Goal: Task Accomplishment & Management: Complete application form

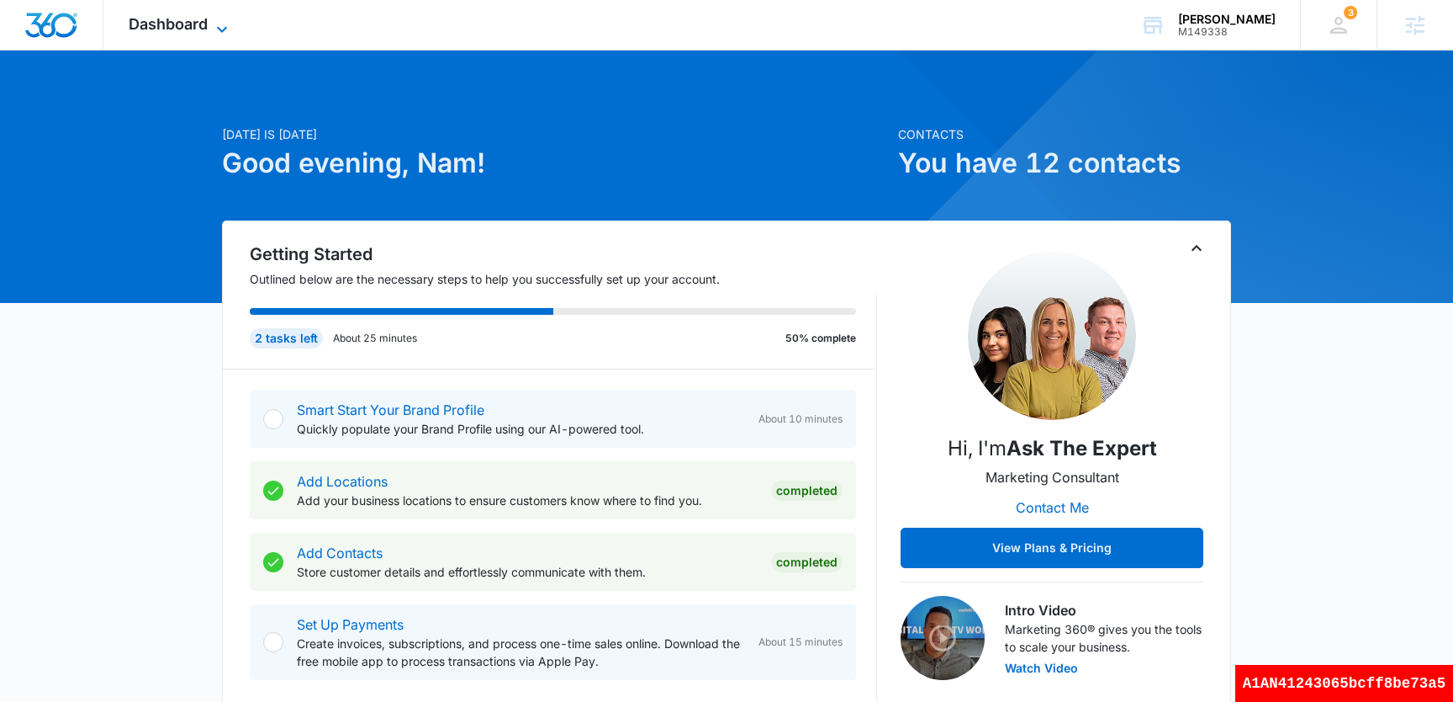
click at [217, 15] on div "Dashboard Apps Reputation Websites Forms CRM Email Social Shop Payments POS Con…" at bounding box center [180, 25] width 154 height 50
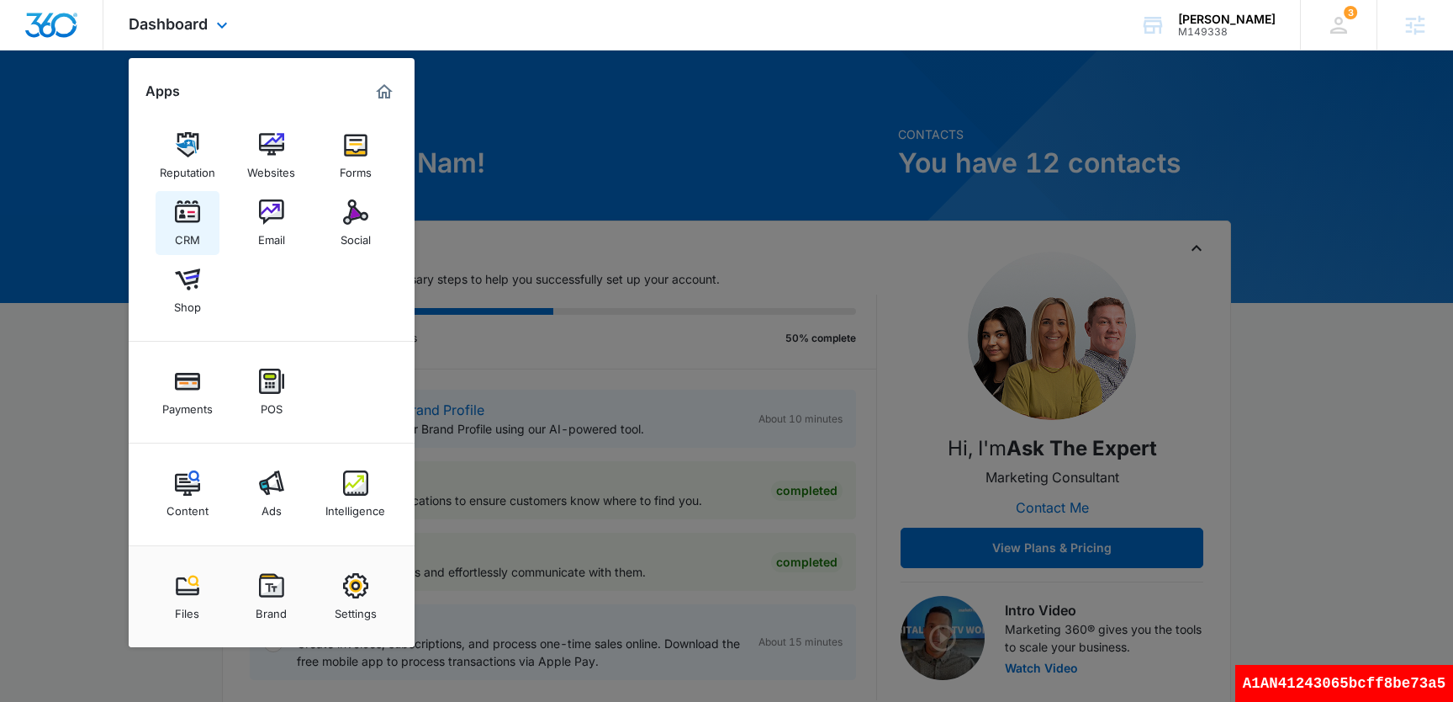
click at [192, 219] on img at bounding box center [187, 211] width 25 height 25
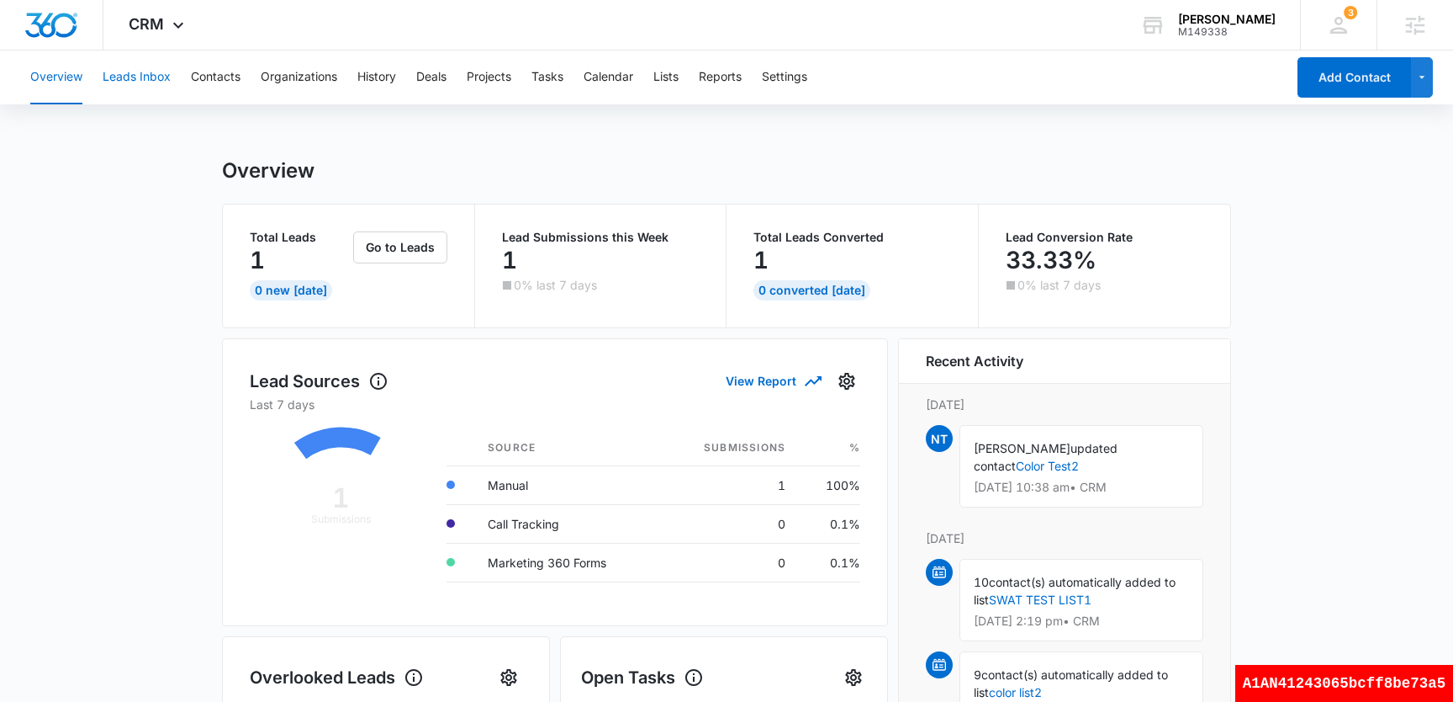
click at [159, 83] on button "Leads Inbox" at bounding box center [137, 77] width 68 height 54
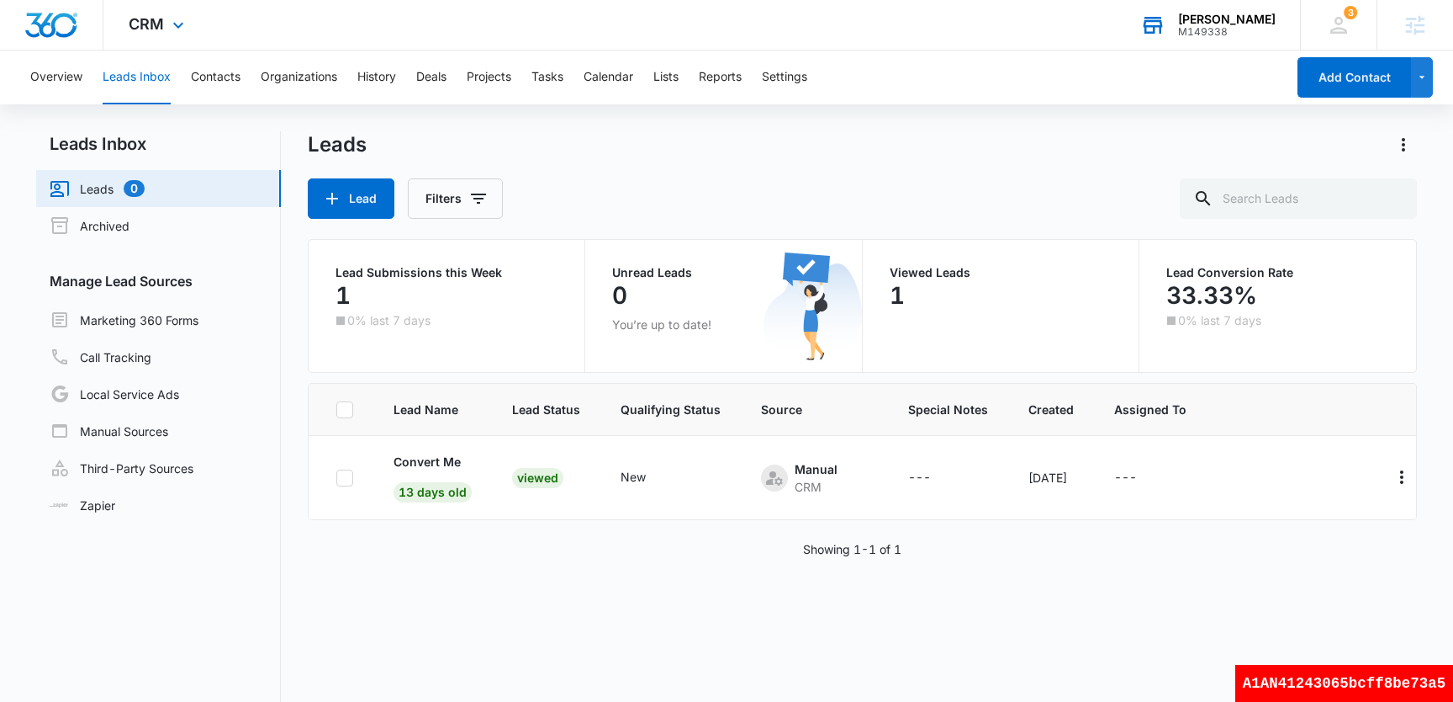
click at [1248, 23] on div "[PERSON_NAME]" at bounding box center [1227, 19] width 98 height 13
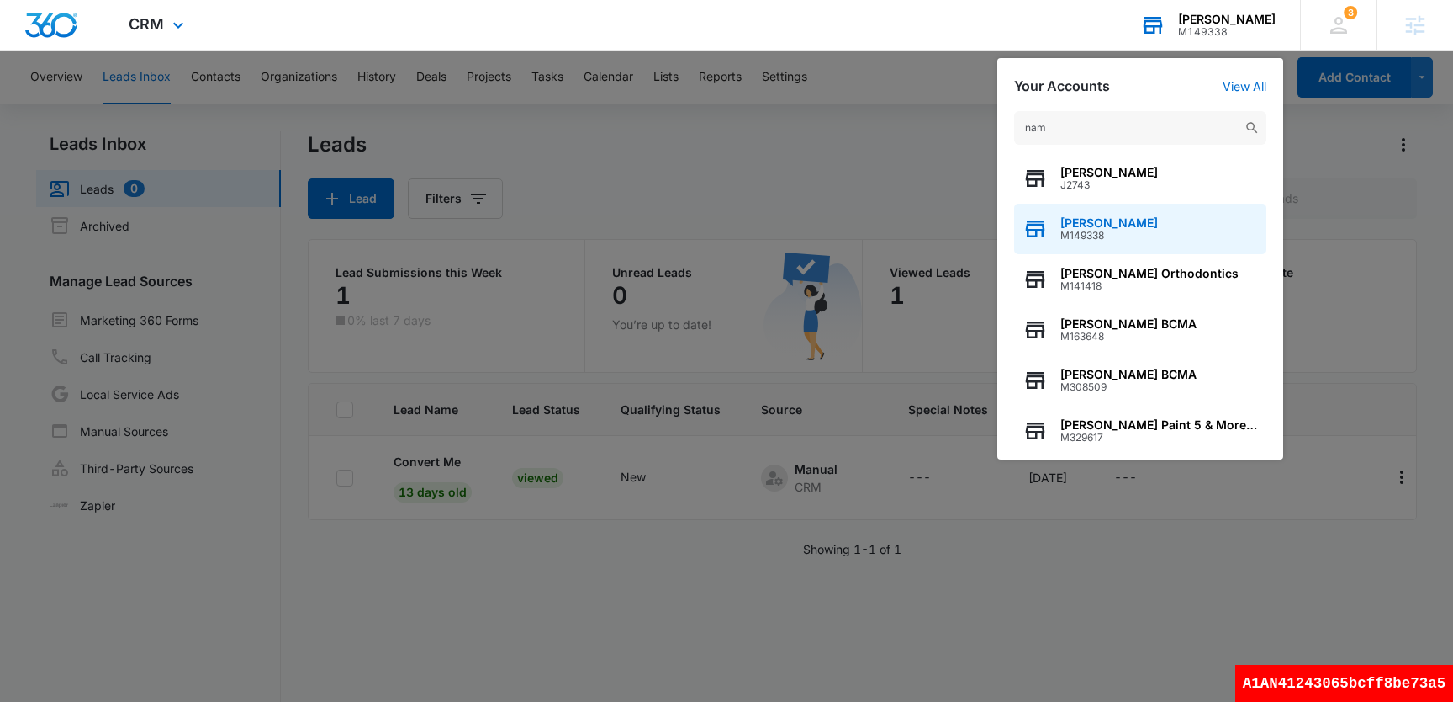
type input "nam"
click at [1148, 225] on div "[PERSON_NAME] M149338" at bounding box center [1140, 229] width 252 height 50
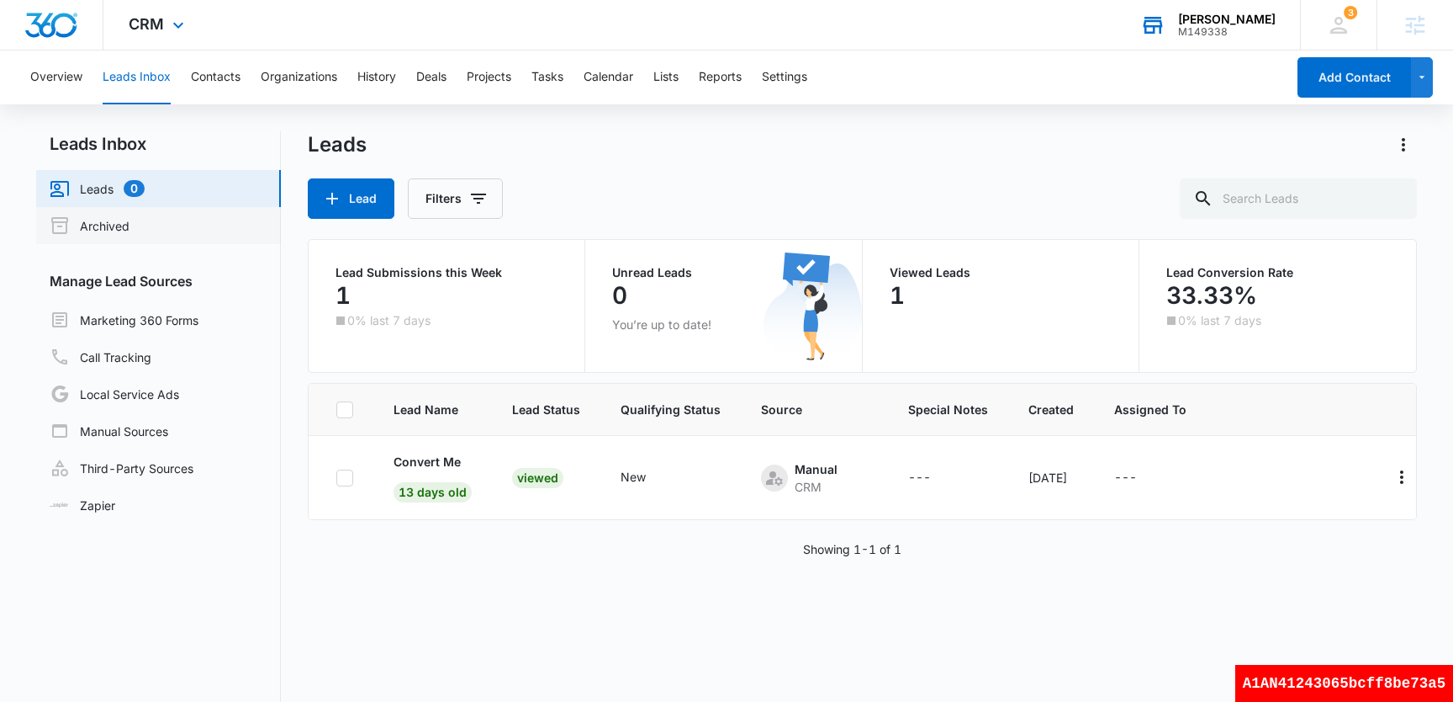
click at [130, 215] on link "Archived" at bounding box center [90, 225] width 80 height 20
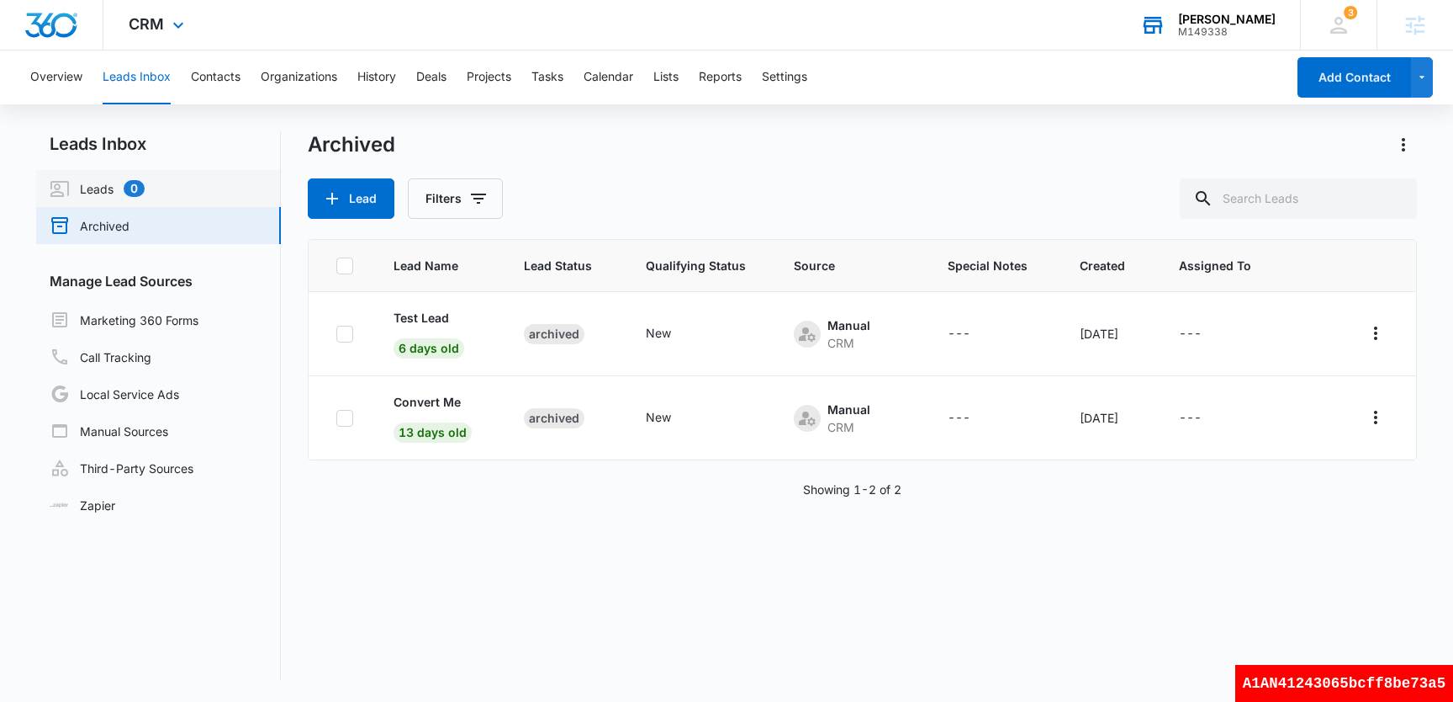
click at [99, 189] on link "Leads 0" at bounding box center [97, 188] width 95 height 20
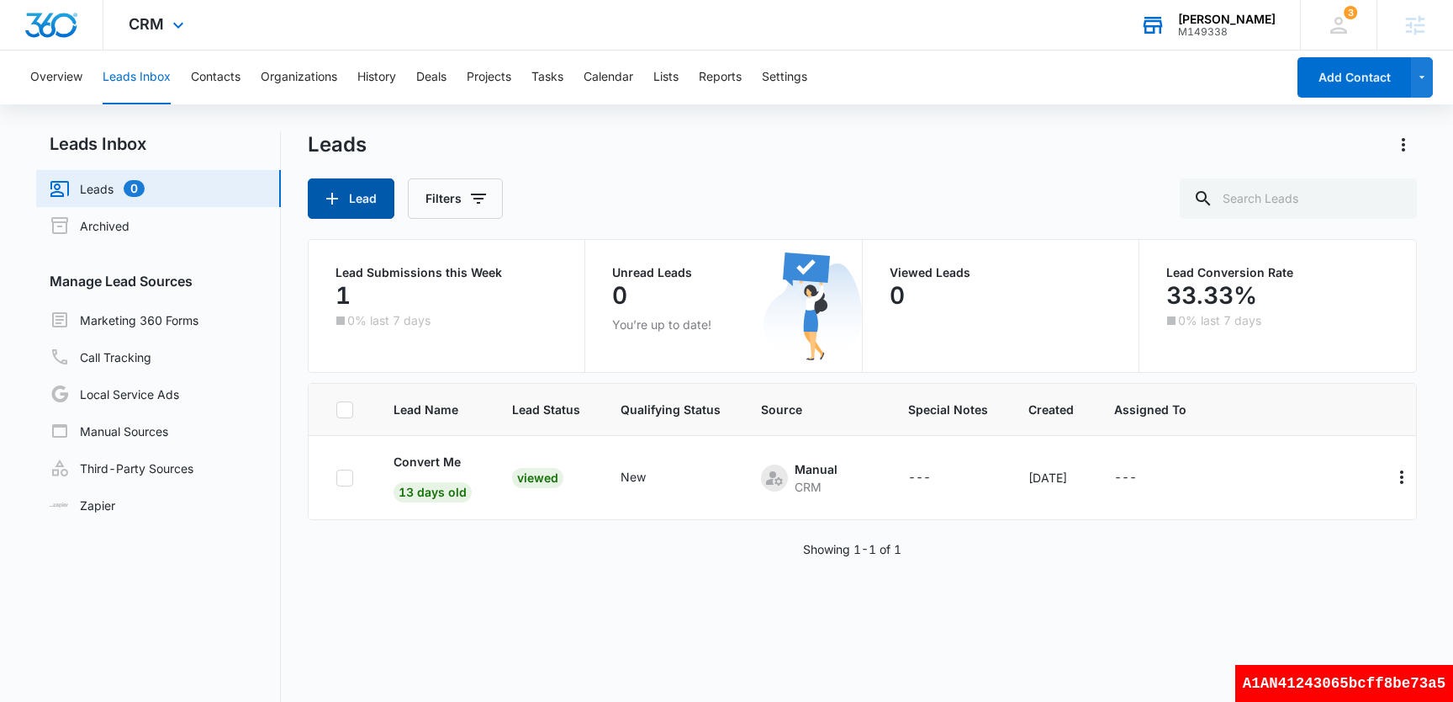
click at [366, 199] on button "Lead" at bounding box center [351, 198] width 87 height 40
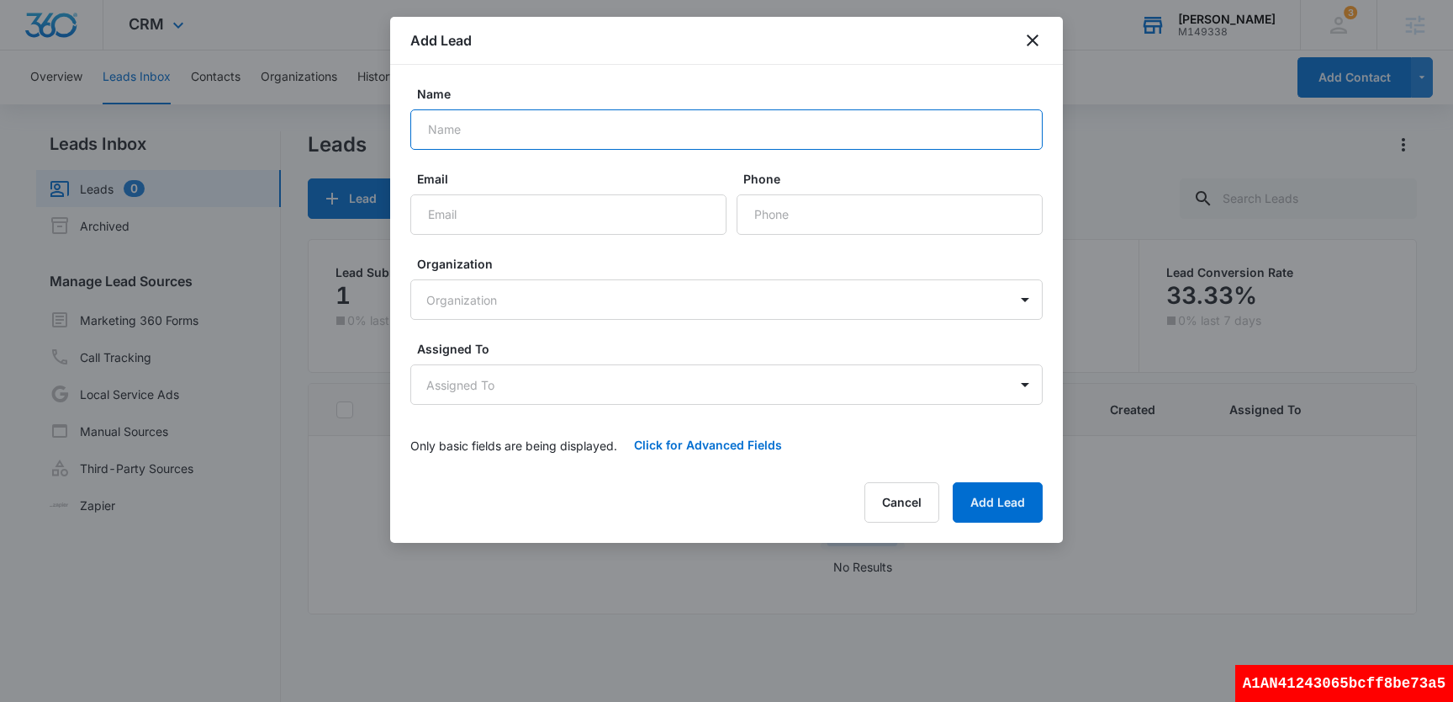
click at [623, 130] on input "Name" at bounding box center [726, 129] width 633 height 40
type input "convert me 2"
click at [585, 209] on input "Email" at bounding box center [568, 214] width 316 height 40
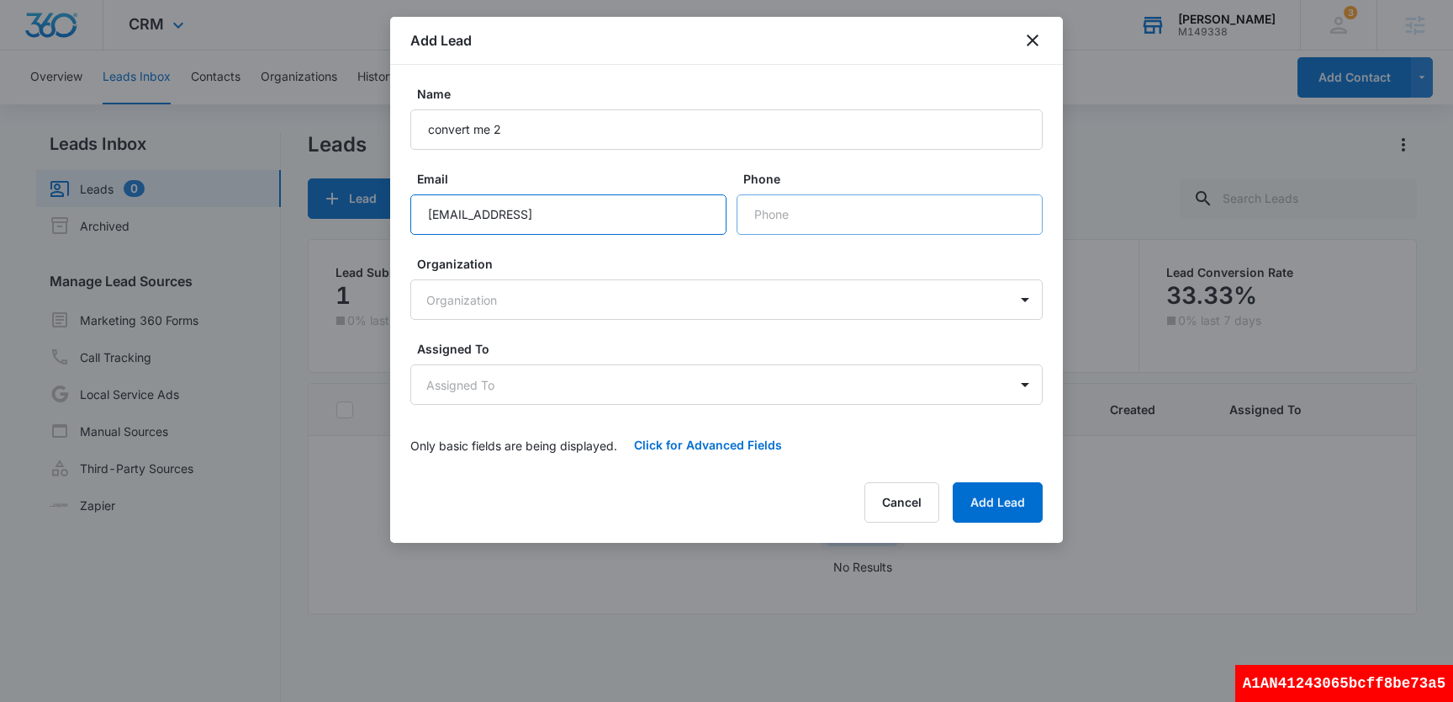
type input "[EMAIL_ADDRESS]"
click at [922, 199] on input "Phone" at bounding box center [890, 214] width 306 height 40
type input "1 (219) 898-882"
click at [770, 311] on body "CRM Apps Reputation Websites Forms CRM Email Social Shop Payments POS Content A…" at bounding box center [726, 422] width 1453 height 844
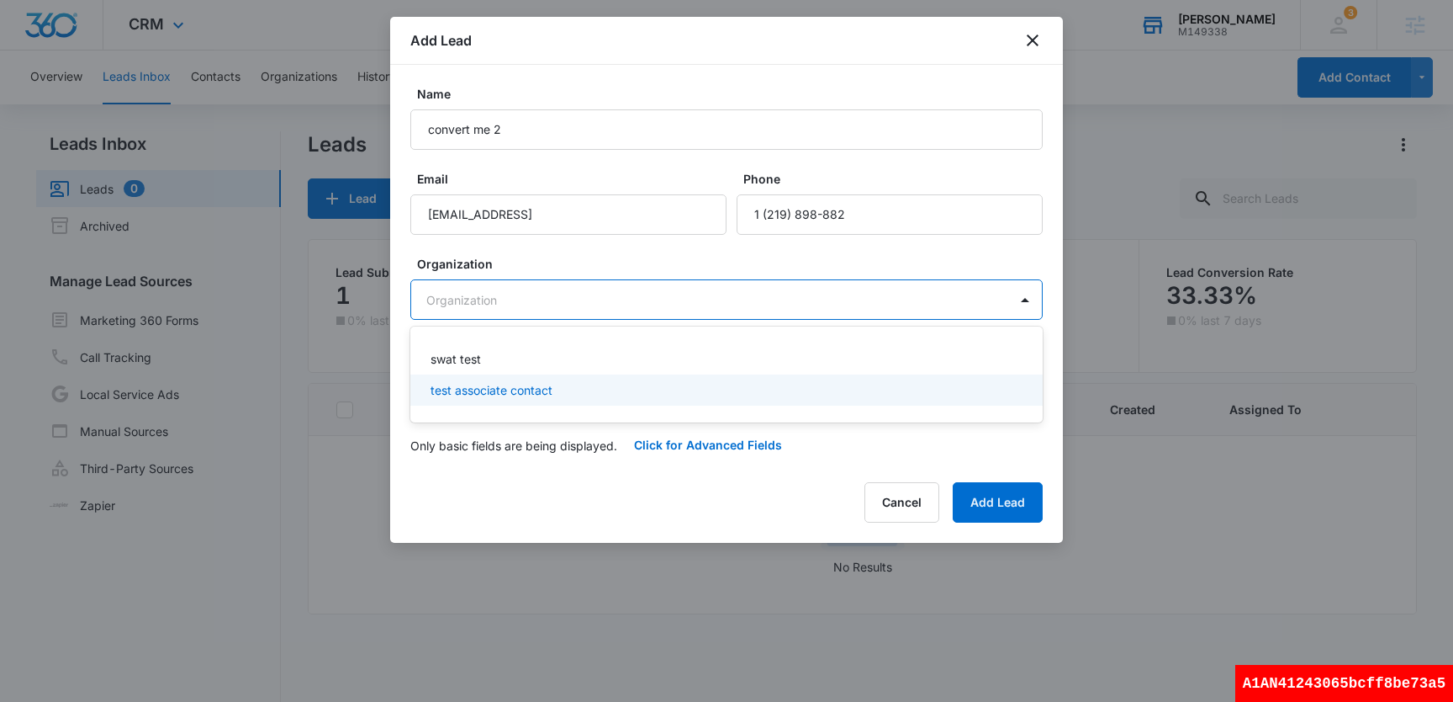
click at [688, 500] on div at bounding box center [726, 351] width 1453 height 702
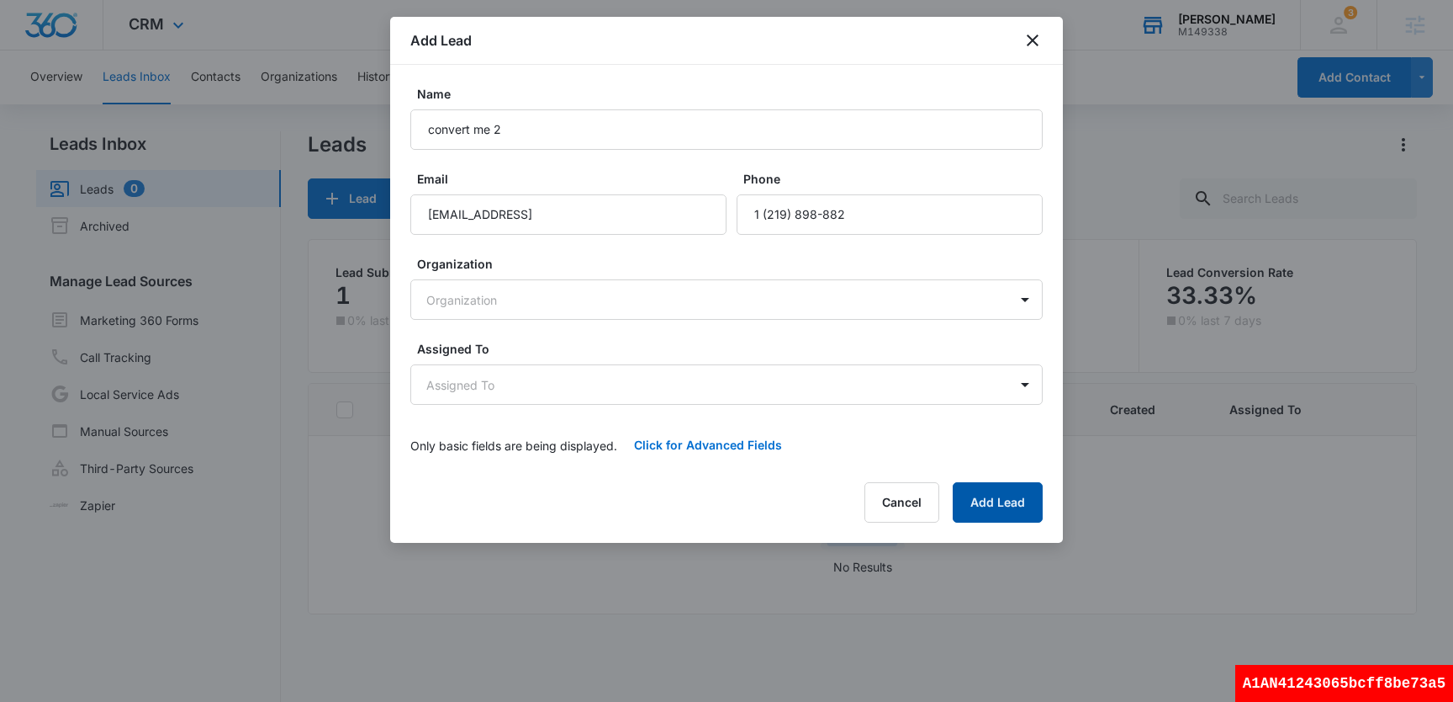
click at [1017, 504] on button "Add Lead" at bounding box center [998, 502] width 90 height 40
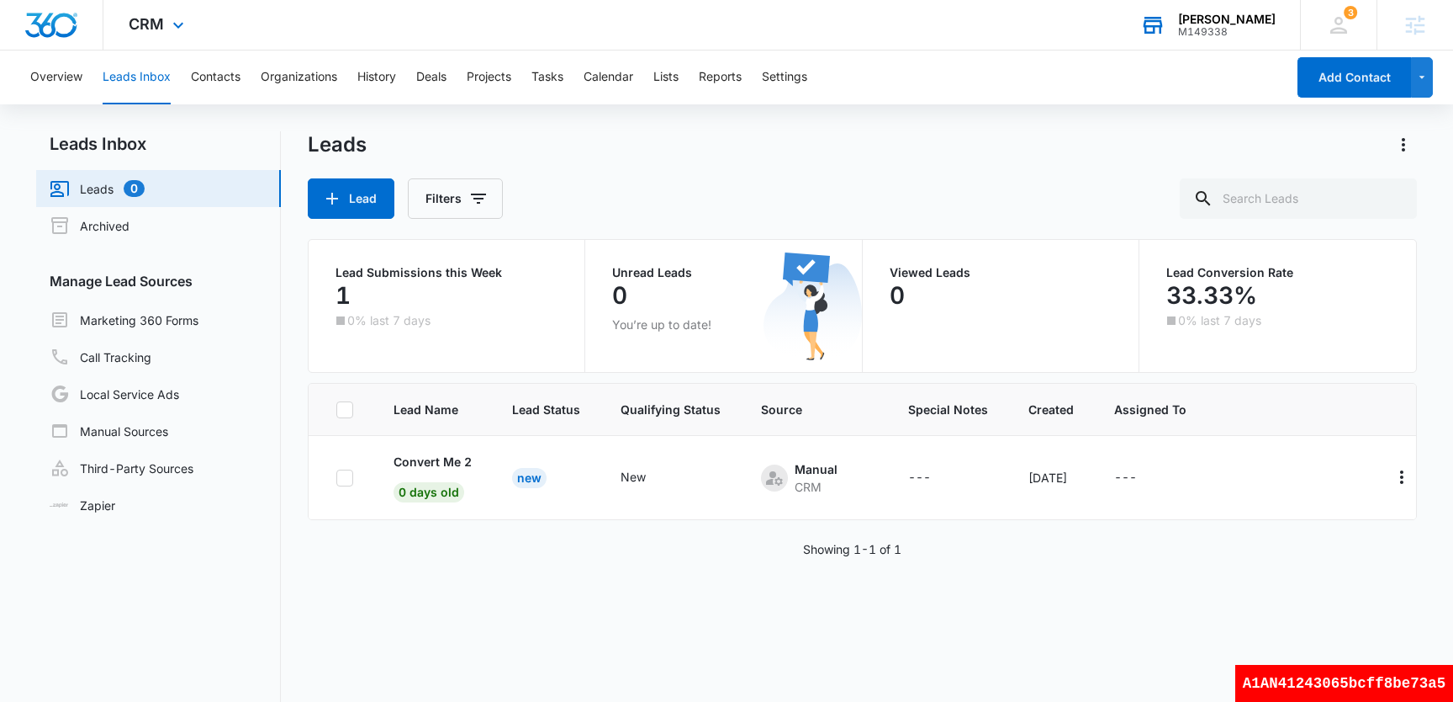
click at [414, 612] on div "Lead Name Lead Status Qualifying Status Source Special Notes Created Assigned T…" at bounding box center [862, 603] width 1109 height 441
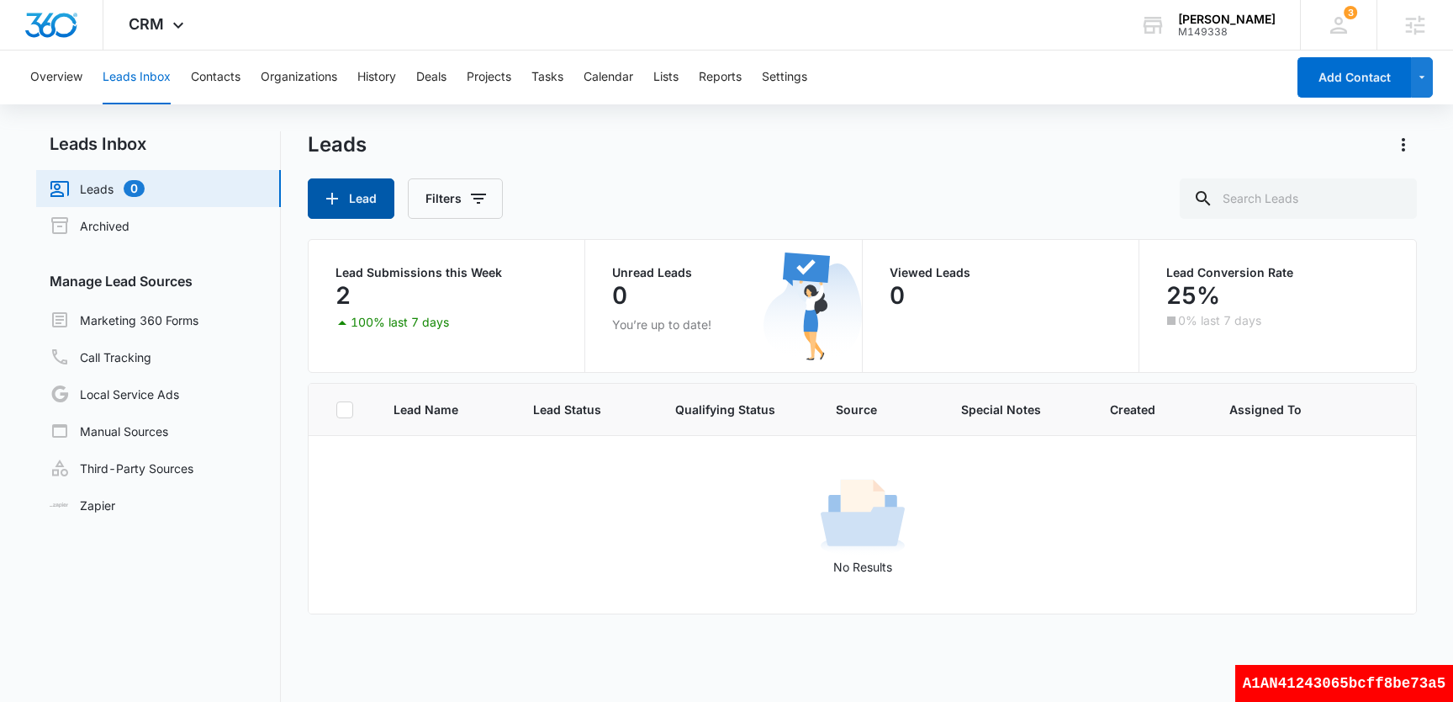
click at [348, 206] on button "Lead" at bounding box center [351, 198] width 87 height 40
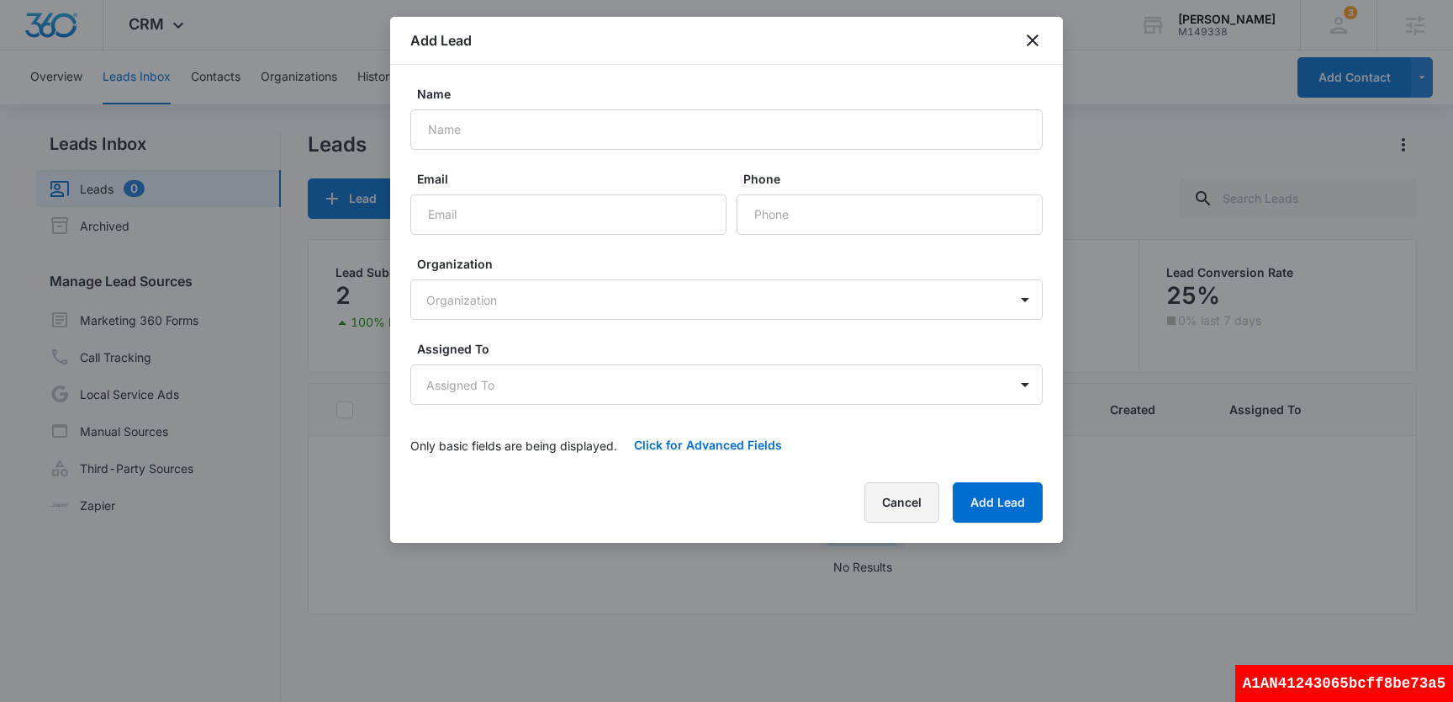
click at [897, 504] on button "Cancel" at bounding box center [902, 502] width 75 height 40
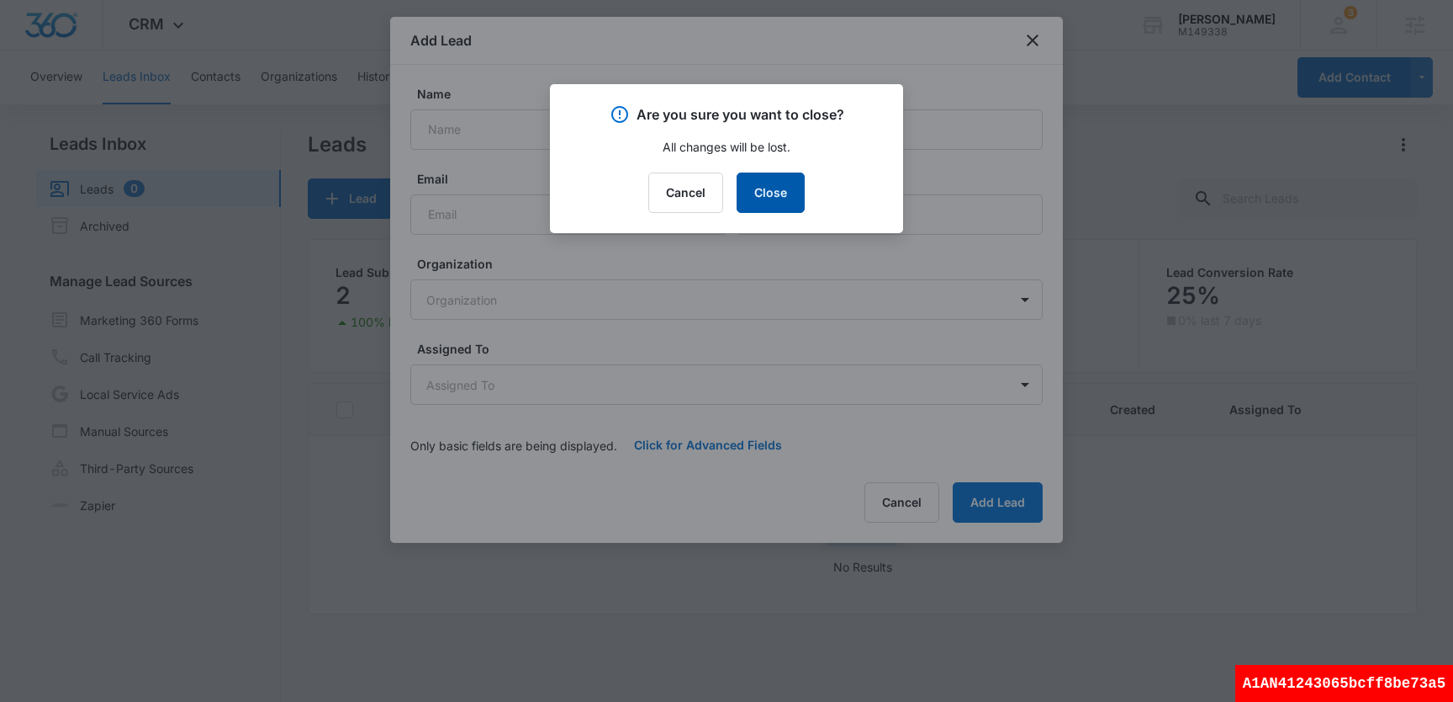
click at [784, 200] on button "Close" at bounding box center [771, 192] width 68 height 40
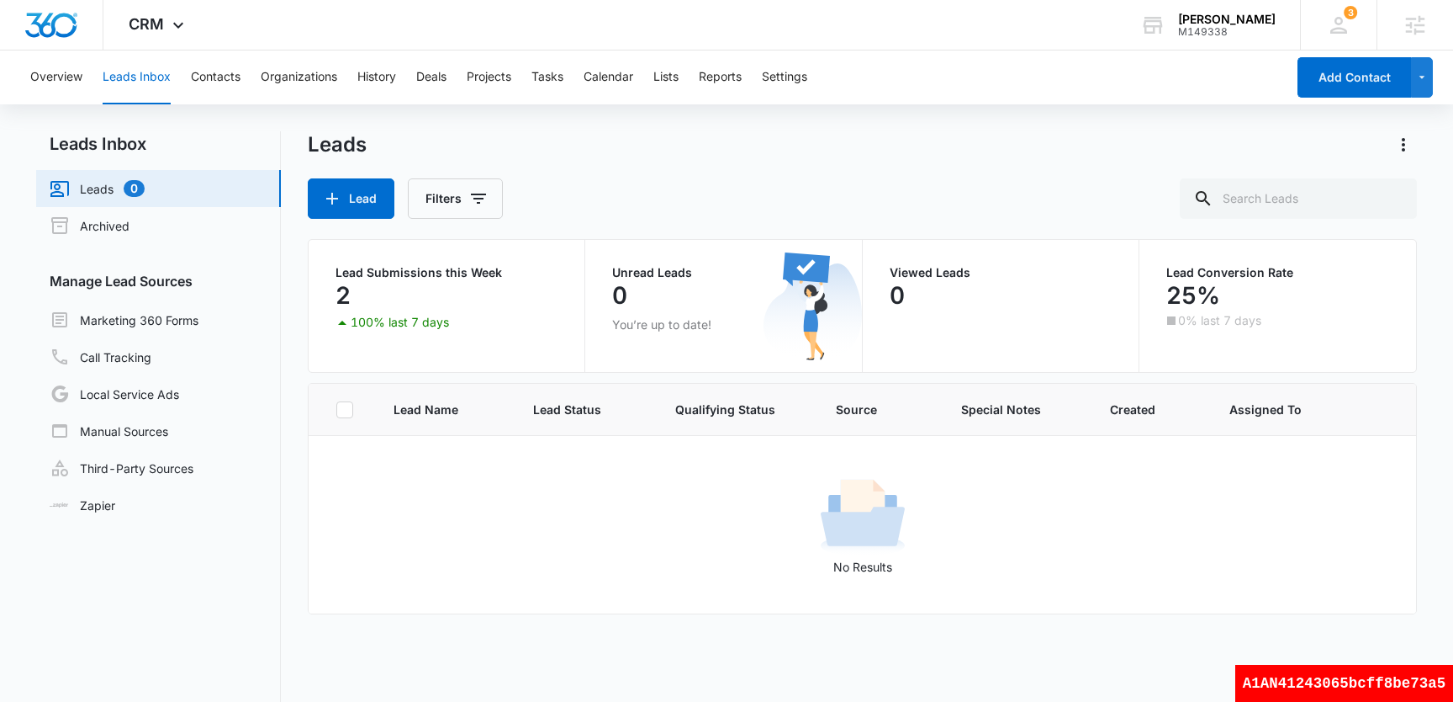
click at [591, 146] on div "Leads" at bounding box center [862, 144] width 1109 height 27
click at [351, 212] on button "Lead" at bounding box center [351, 198] width 87 height 40
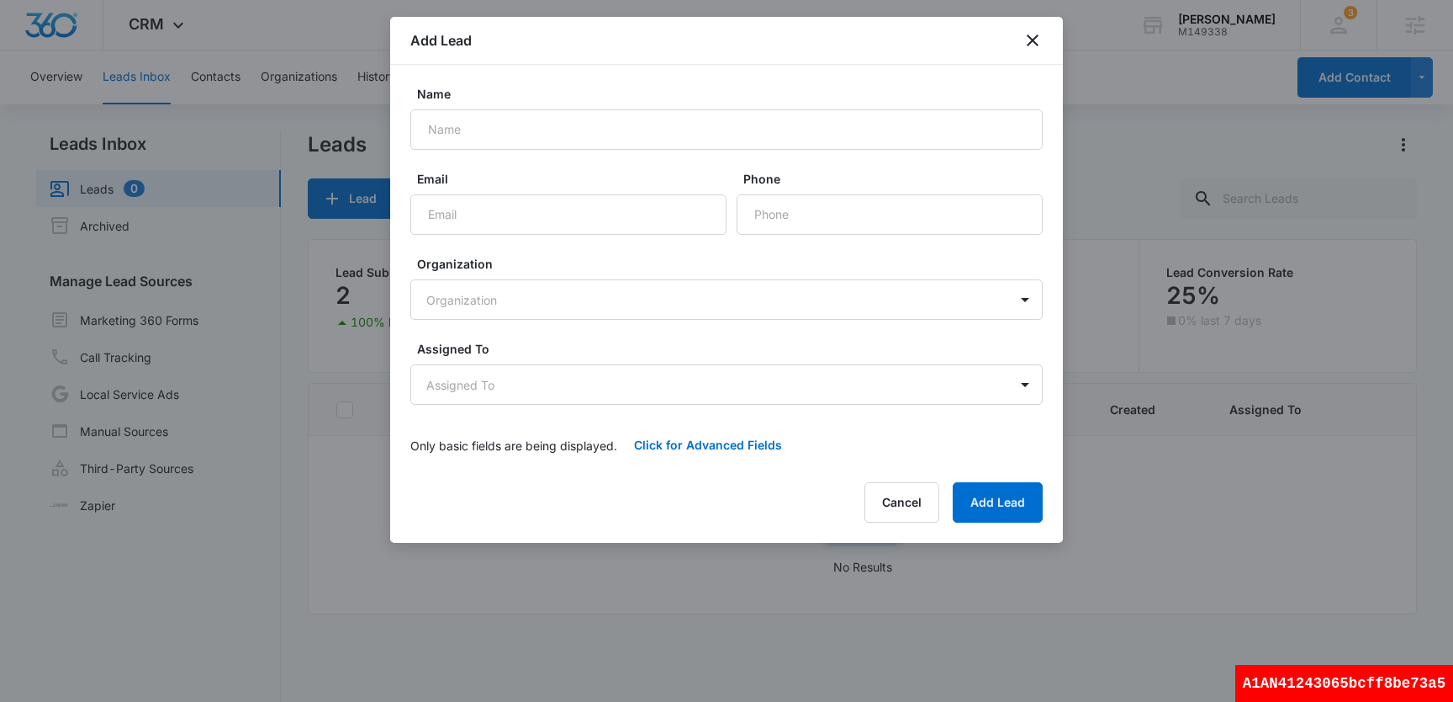
click at [758, 518] on div "Cancel Add Lead" at bounding box center [726, 502] width 633 height 40
click at [913, 511] on button "Cancel" at bounding box center [902, 502] width 75 height 40
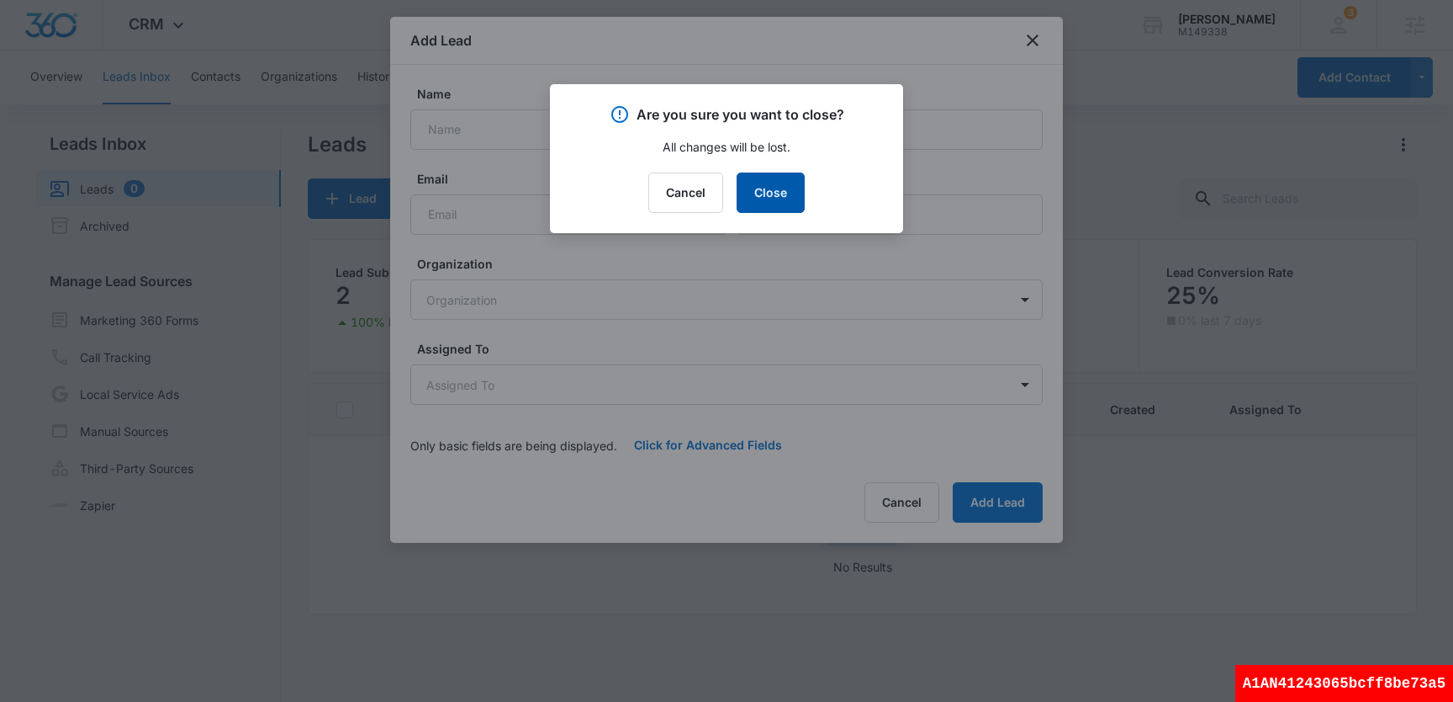
click at [770, 184] on button "Close" at bounding box center [771, 192] width 68 height 40
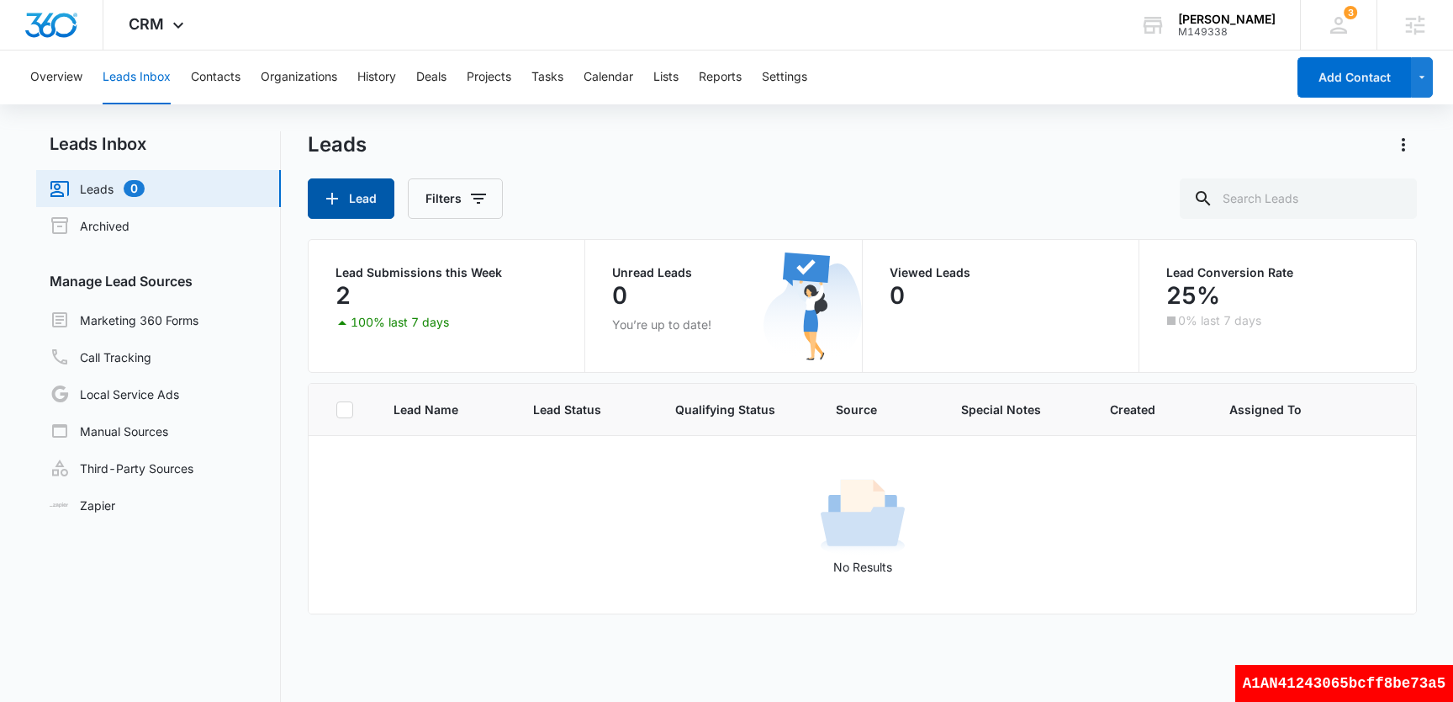
click at [351, 190] on button "Lead" at bounding box center [351, 198] width 87 height 40
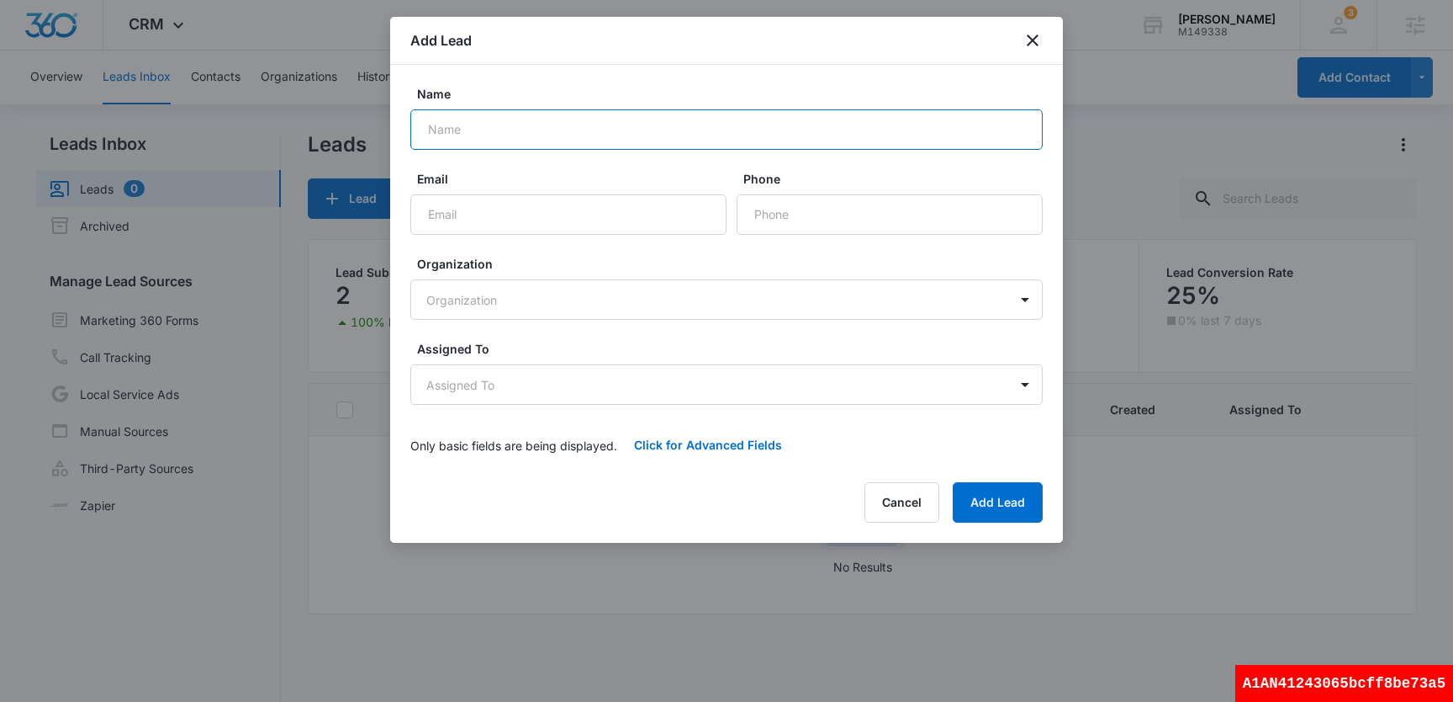
click at [543, 138] on input "Name" at bounding box center [726, 129] width 633 height 40
type input "test es"
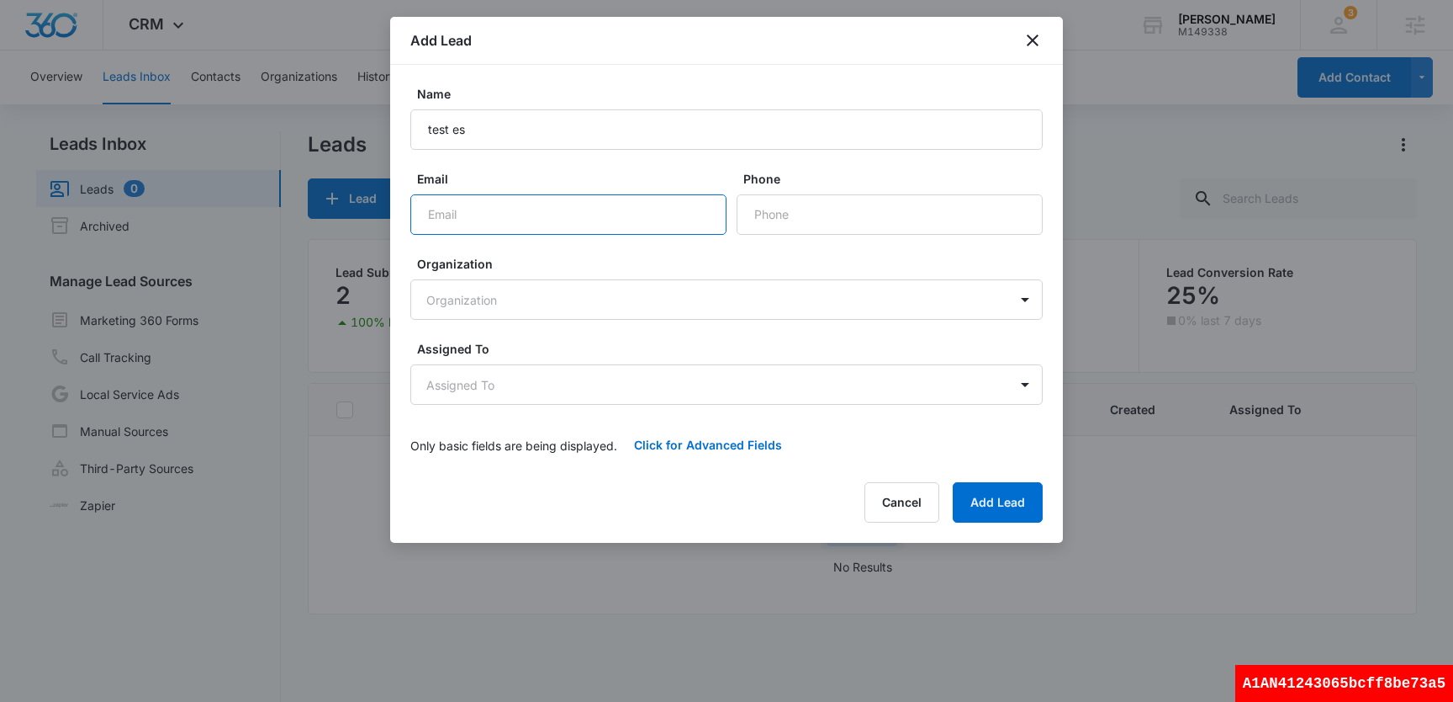
click at [535, 204] on input "Email" at bounding box center [568, 214] width 316 height 40
type input "[EMAIL_ADDRESS]"
click at [821, 205] on input "Phone" at bounding box center [890, 214] width 306 height 40
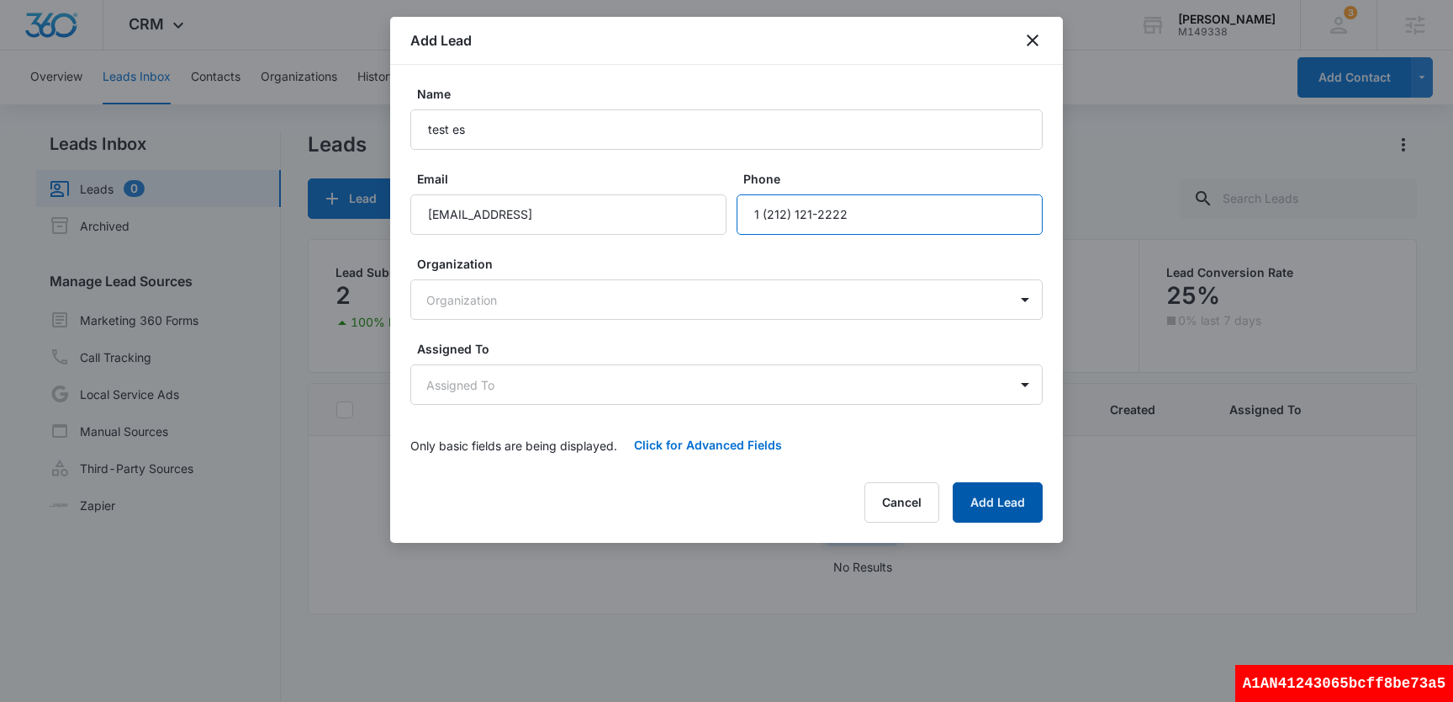
type input "1 (212) 121-2222"
click at [1035, 514] on button "Add Lead" at bounding box center [998, 502] width 90 height 40
